Goal: Task Accomplishment & Management: Use online tool/utility

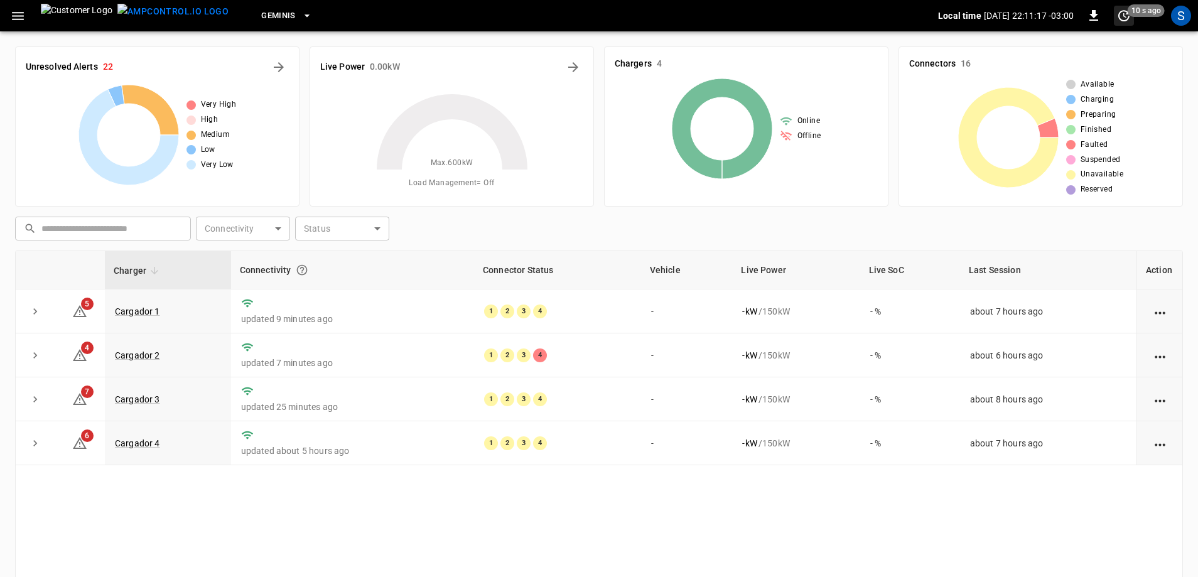
click at [1124, 18] on icon "set refresh interval" at bounding box center [1123, 15] width 15 height 15
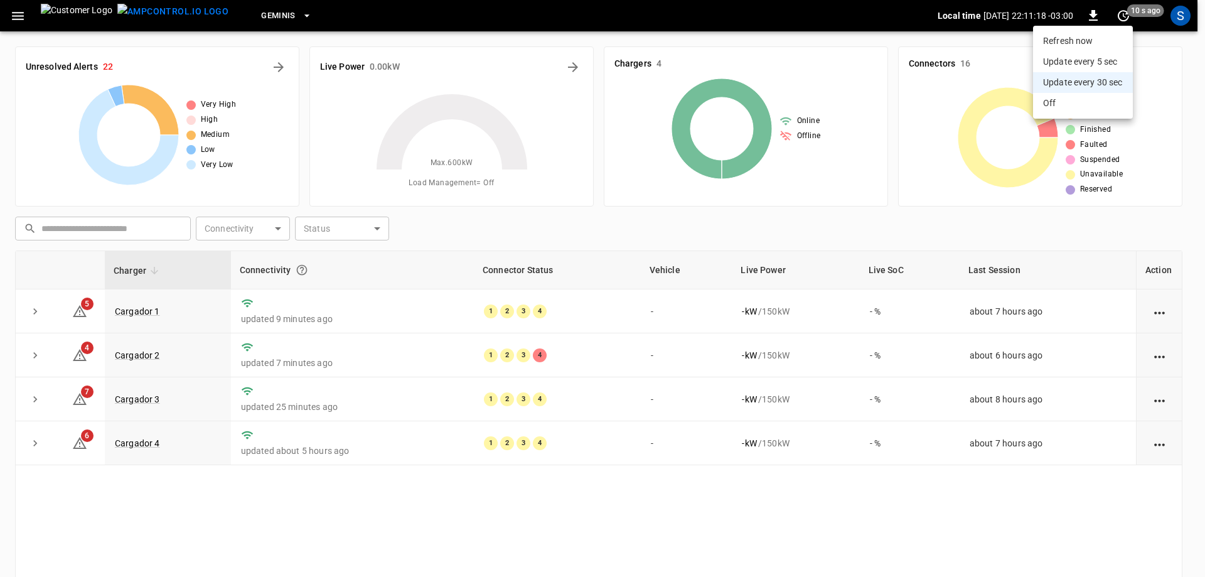
click at [1107, 60] on li "Update every 5 sec" at bounding box center [1083, 61] width 100 height 21
